Goal: Transaction & Acquisition: Purchase product/service

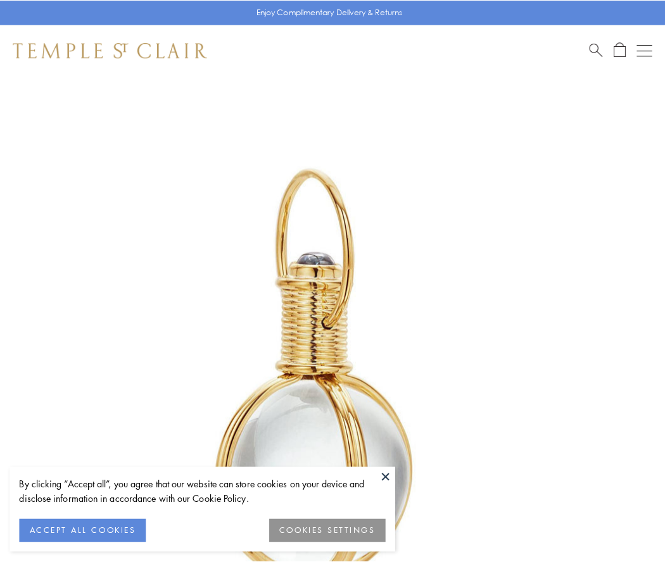
scroll to position [330, 0]
